Goal: Browse casually

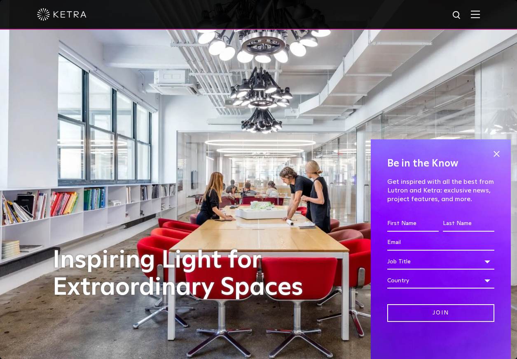
click at [480, 10] on div at bounding box center [258, 14] width 443 height 29
click at [495, 152] on span at bounding box center [496, 153] width 12 height 12
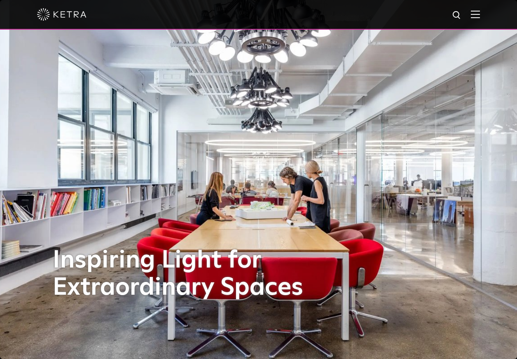
click at [480, 13] on img at bounding box center [475, 14] width 9 height 8
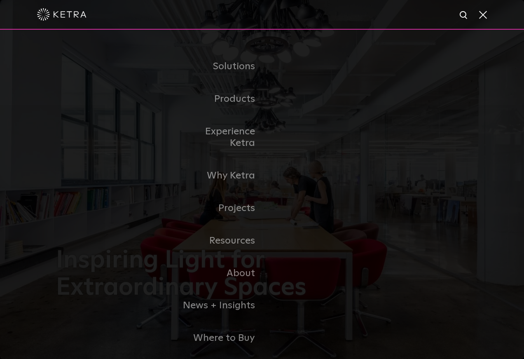
click at [483, 14] on span at bounding box center [482, 14] width 9 height 8
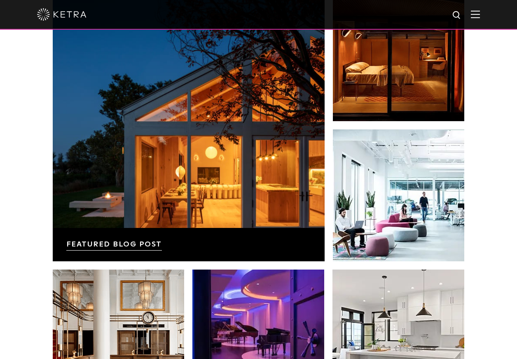
scroll to position [1732, 0]
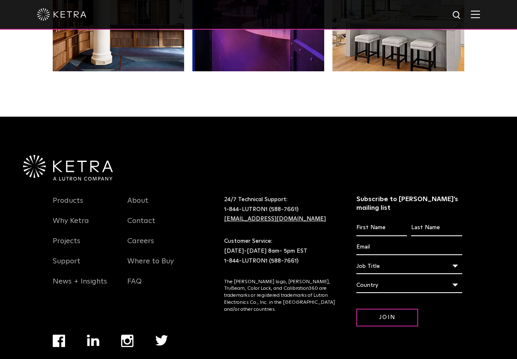
drag, startPoint x: 287, startPoint y: 199, endPoint x: 264, endPoint y: 196, distance: 24.1
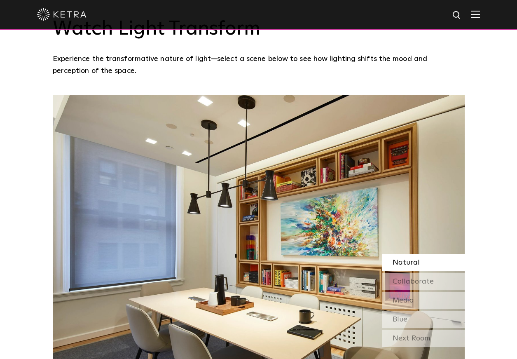
scroll to position [697, 0]
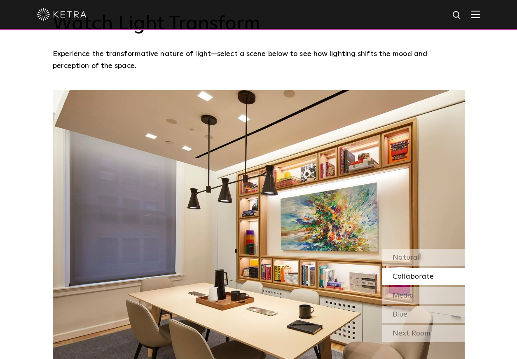
drag, startPoint x: 513, startPoint y: 152, endPoint x: 519, endPoint y: 170, distance: 19.1
click at [507, 184] on div "Watch Light Transform Experience the transformative nature of light—select a sc…" at bounding box center [258, 176] width 517 height 403
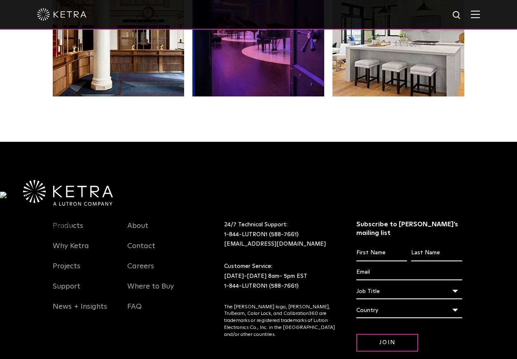
scroll to position [1732, 0]
